Goal: Navigation & Orientation: Go to known website

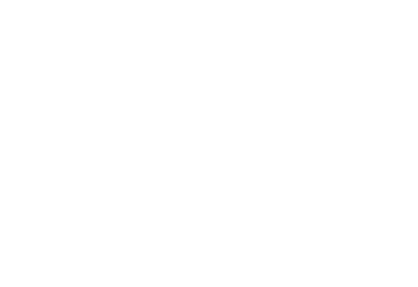
click at [279, 113] on body at bounding box center [209, 143] width 418 height 287
